Goal: Task Accomplishment & Management: Use online tool/utility

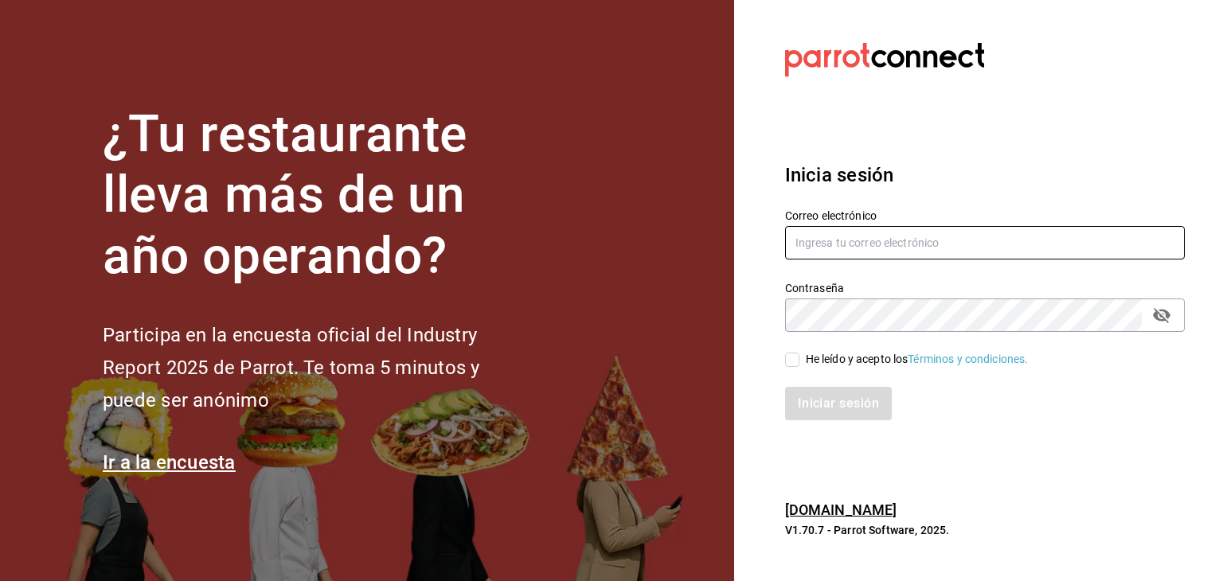
click at [937, 253] on input "text" at bounding box center [985, 242] width 400 height 33
paste input "jimmyboycafebistropp@gmail.com"
type input "jimmyboycafebistropp@gmail.com"
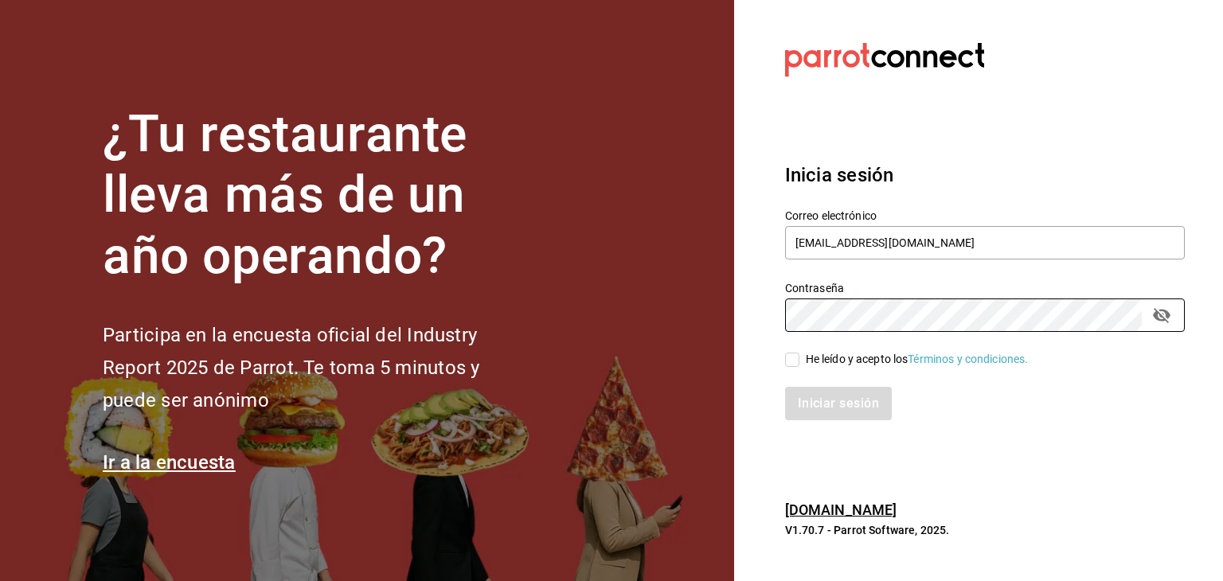
drag, startPoint x: 796, startPoint y: 358, endPoint x: 793, endPoint y: 366, distance: 8.6
click at [796, 358] on input "He leído y acepto los Términos y condiciones." at bounding box center [792, 360] width 14 height 14
checkbox input "true"
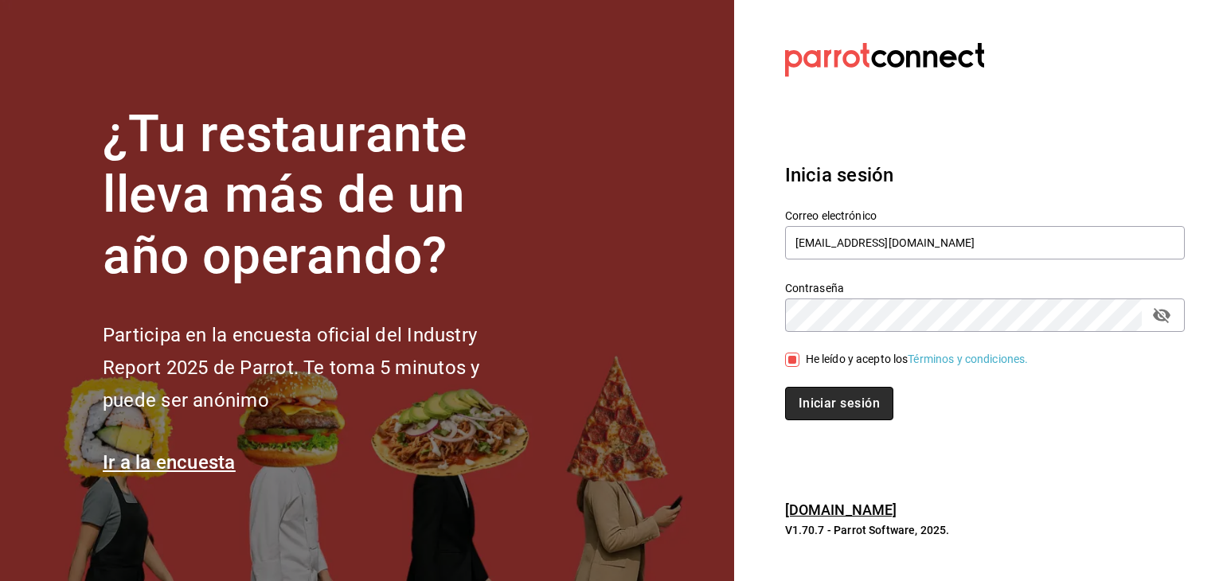
click at [809, 400] on button "Iniciar sesión" at bounding box center [839, 403] width 108 height 33
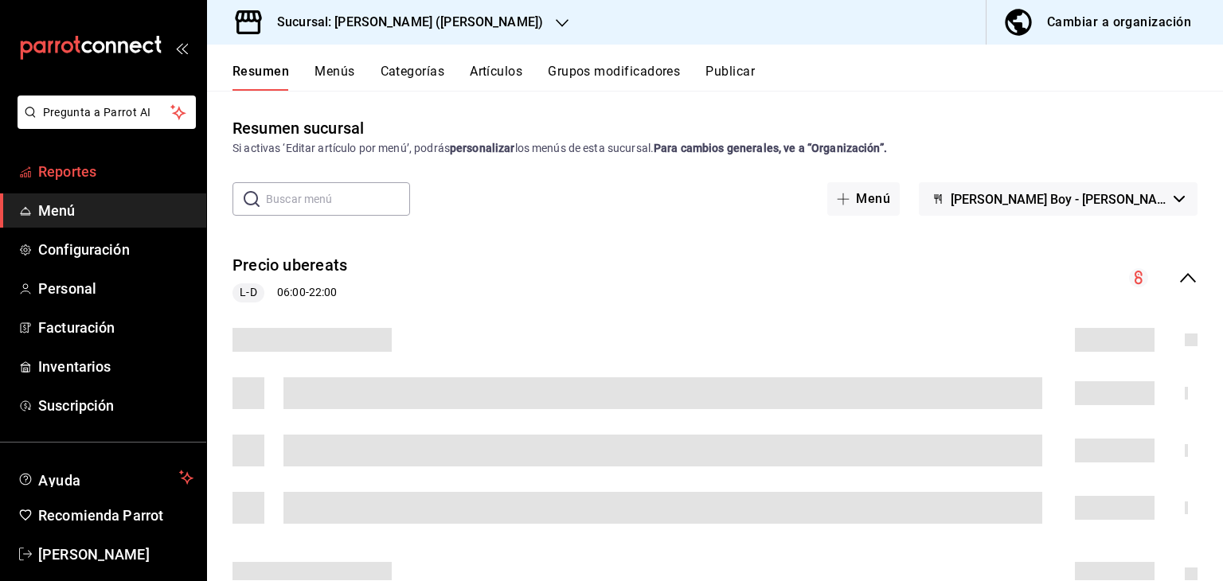
click at [86, 162] on span "Reportes" at bounding box center [115, 171] width 155 height 21
